Goal: Task Accomplishment & Management: Complete application form

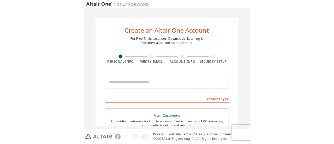
scroll to position [25, 0]
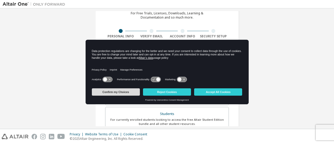
click at [122, 94] on button "Confirm my Choices" at bounding box center [116, 91] width 48 height 7
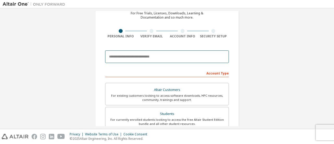
click at [160, 56] on input "email" at bounding box center [167, 56] width 124 height 13
type input "**********"
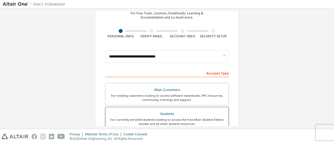
click at [163, 111] on div "Students" at bounding box center [167, 113] width 117 height 7
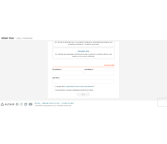
scroll to position [160, 0]
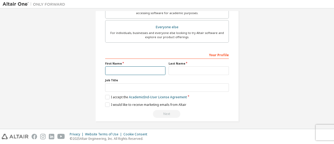
click at [120, 70] on input "text" at bounding box center [135, 70] width 60 height 9
type input "**********"
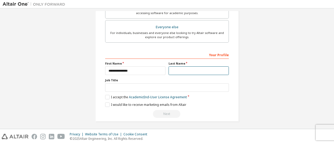
click at [166, 69] on input "text" at bounding box center [199, 70] width 60 height 9
type input "**********"
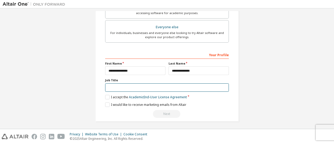
click at [111, 86] on input "text" at bounding box center [167, 87] width 124 height 9
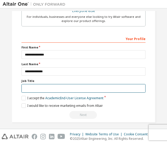
scroll to position [177, 0]
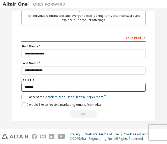
type input "*******"
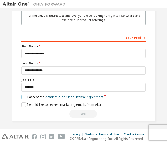
click at [23, 94] on label "I accept the Academic End-User License Agreement" at bounding box center [62, 96] width 82 height 4
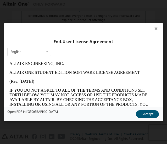
scroll to position [0, 0]
click at [144, 111] on button "I Accept" at bounding box center [146, 114] width 23 height 8
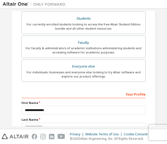
scroll to position [177, 0]
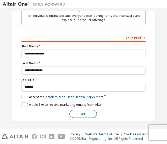
click at [86, 114] on button "Next" at bounding box center [82, 114] width 27 height 8
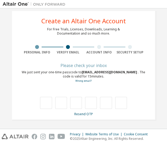
scroll to position [9, 0]
type input "*"
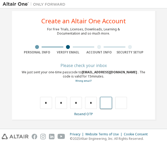
type input "*"
